Goal: Task Accomplishment & Management: Manage account settings

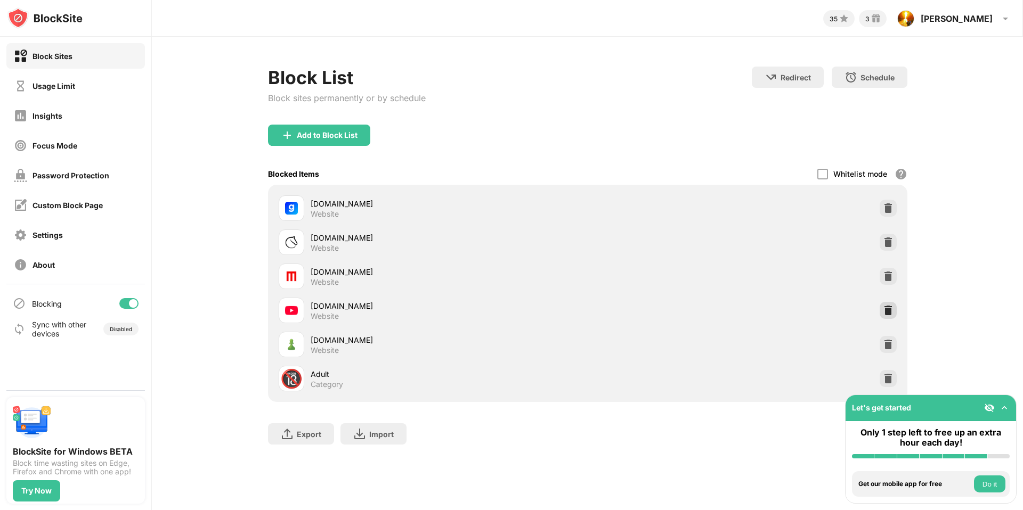
click at [890, 311] on img at bounding box center [888, 310] width 11 height 11
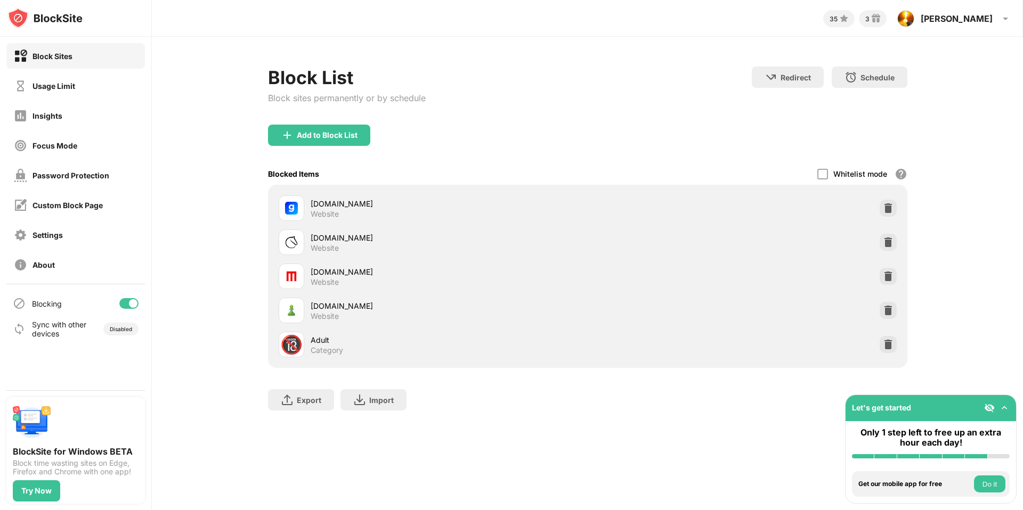
click at [1009, 408] on img at bounding box center [1004, 408] width 11 height 11
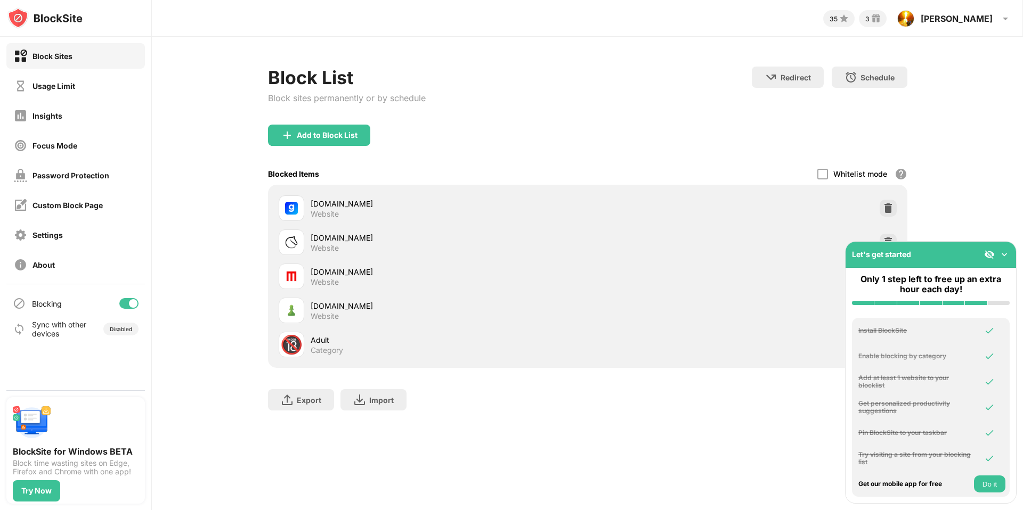
click at [1006, 255] on img at bounding box center [1004, 254] width 11 height 11
